Goal: Register for event/course

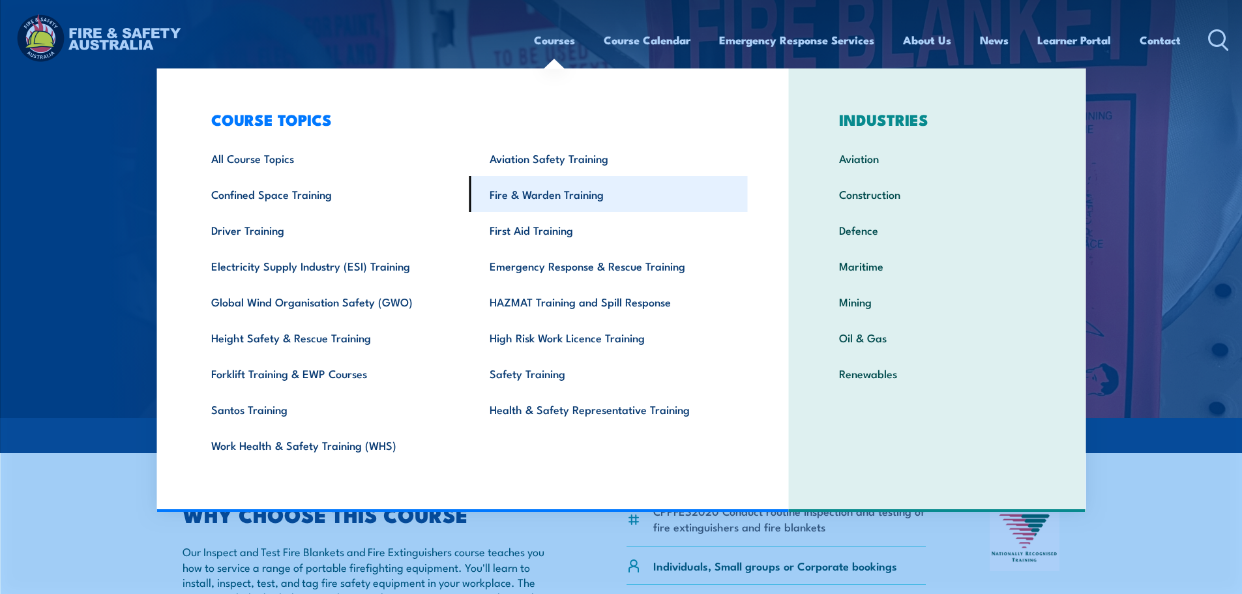
click at [531, 197] on link "Fire & Warden Training" at bounding box center [608, 194] width 278 height 36
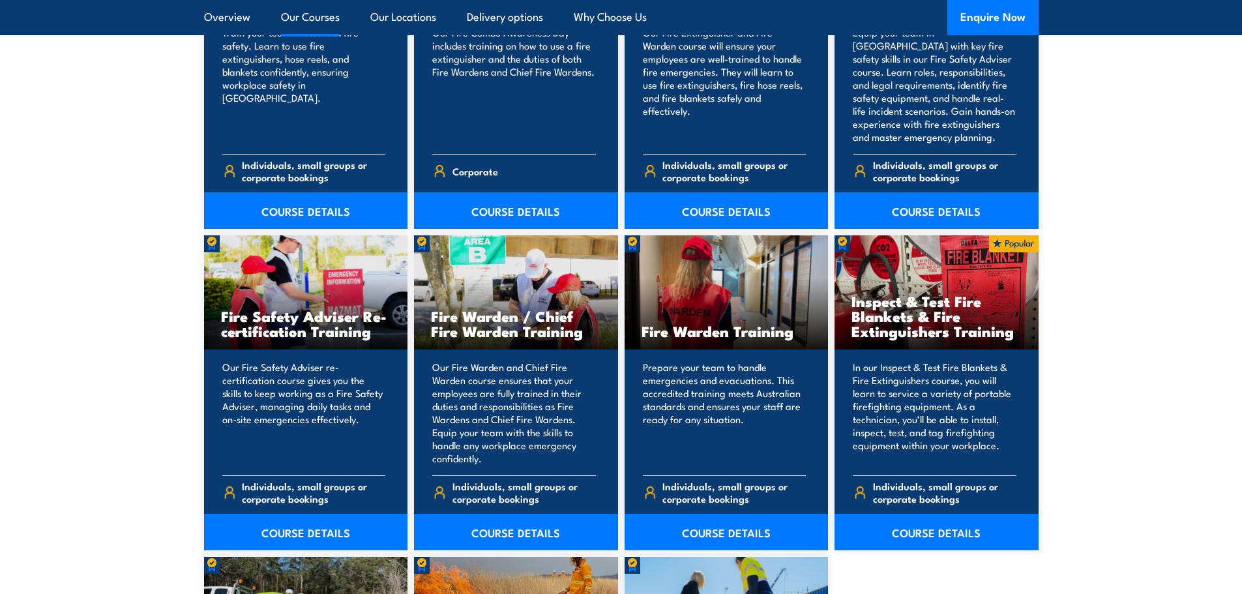
scroll to position [1564, 0]
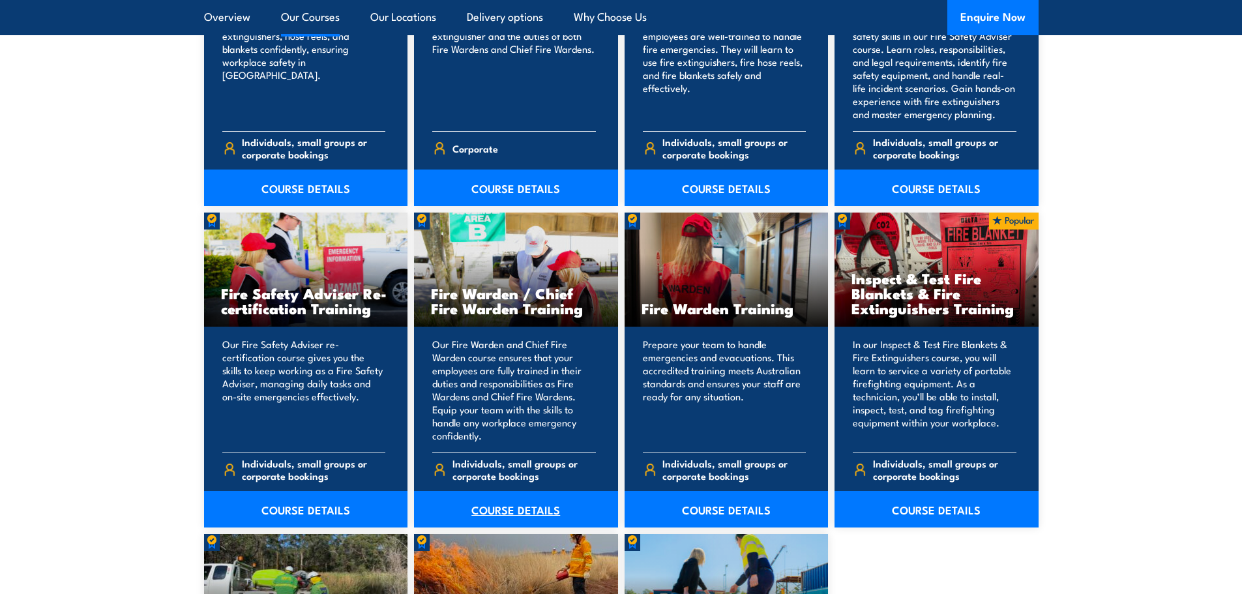
click at [502, 503] on link "COURSE DETAILS" at bounding box center [516, 509] width 204 height 37
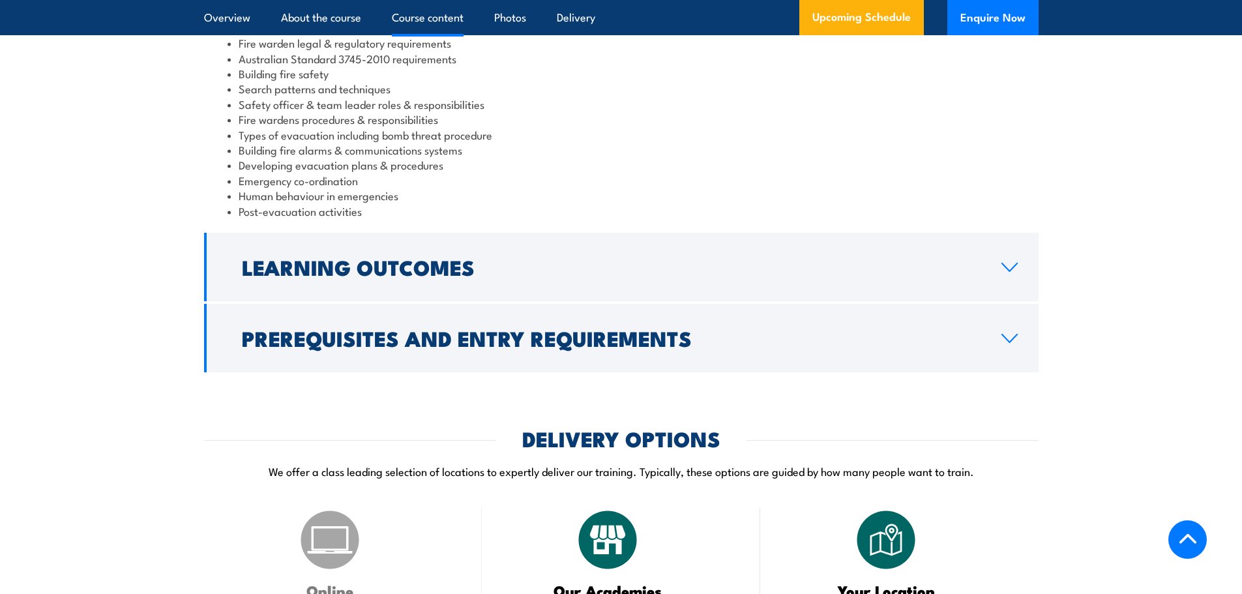
scroll to position [1369, 0]
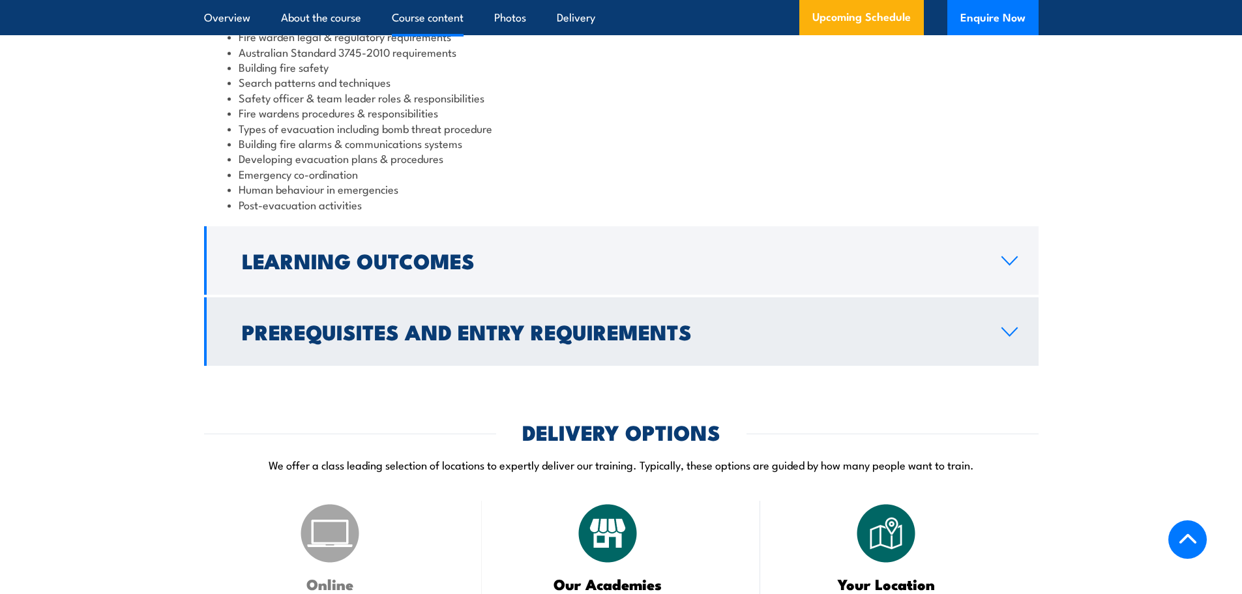
click at [224, 327] on link "Prerequisites and Entry Requirements" at bounding box center [621, 331] width 834 height 68
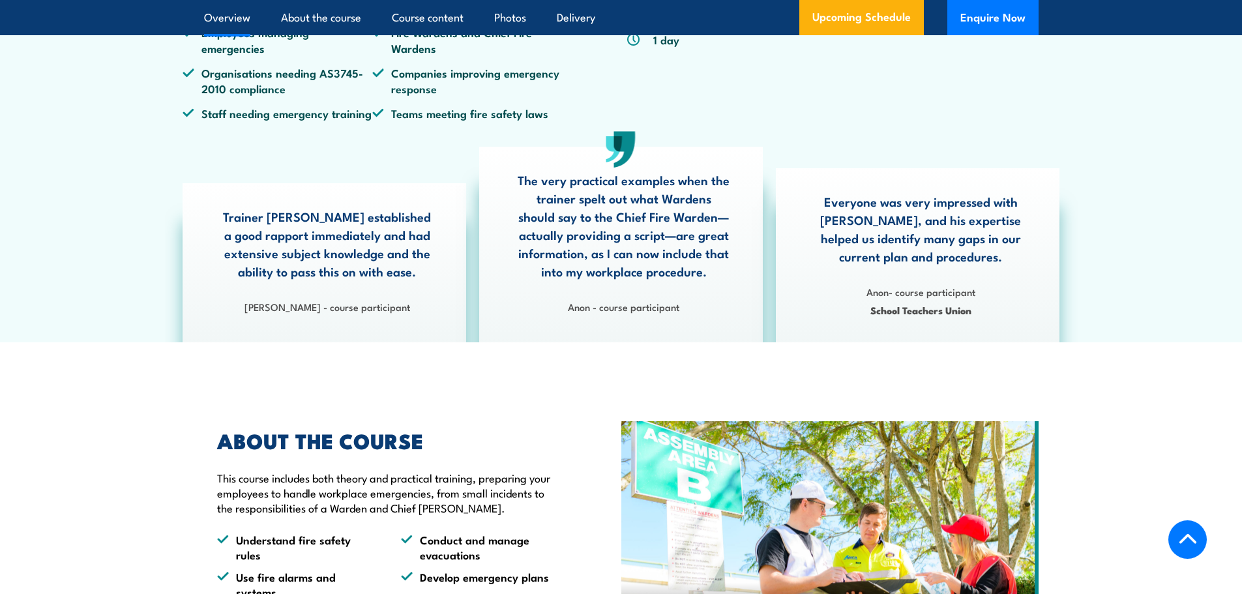
scroll to position [196, 0]
